Goal: Find specific page/section: Find specific page/section

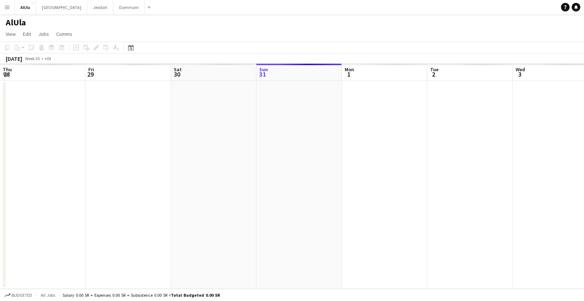
click at [10, 8] on app-icon "Menu" at bounding box center [7, 7] width 6 height 6
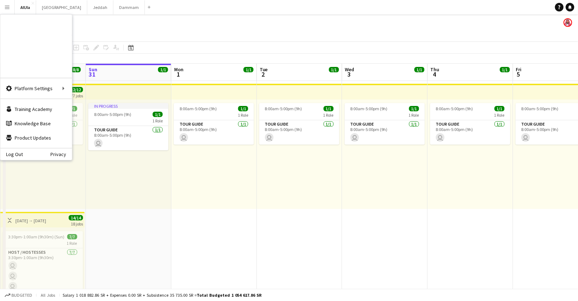
click at [99, 39] on link "My Workforce" at bounding box center [108, 39] width 72 height 14
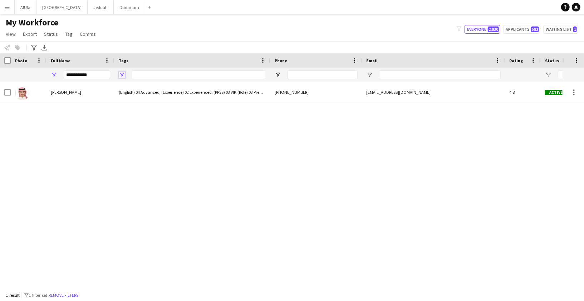
click at [122, 73] on span "Open Filter Menu" at bounding box center [122, 75] width 6 height 6
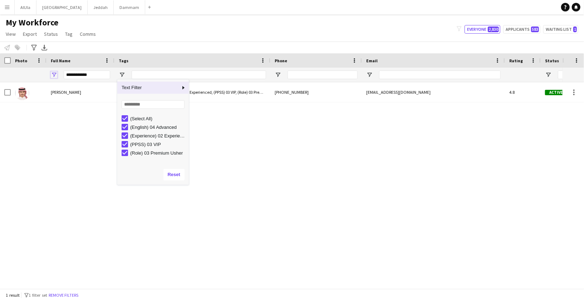
click at [53, 73] on span "Open Filter Menu" at bounding box center [54, 75] width 6 height 6
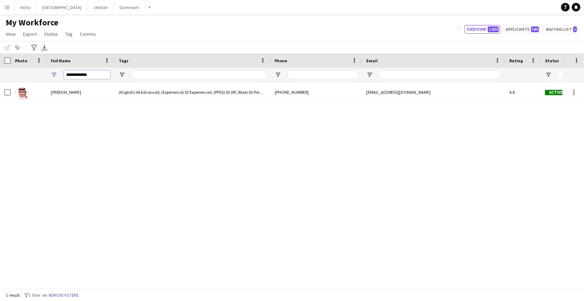
click at [79, 74] on input "**********" at bounding box center [87, 74] width 46 height 9
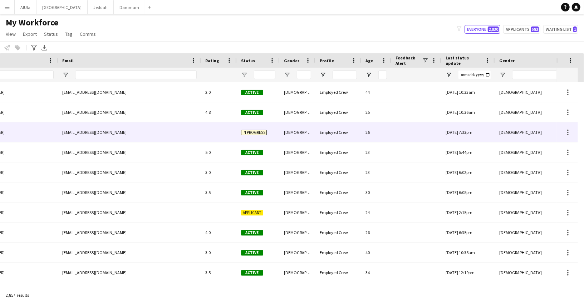
scroll to position [0, 457]
